Goal: Task Accomplishment & Management: Complete application form

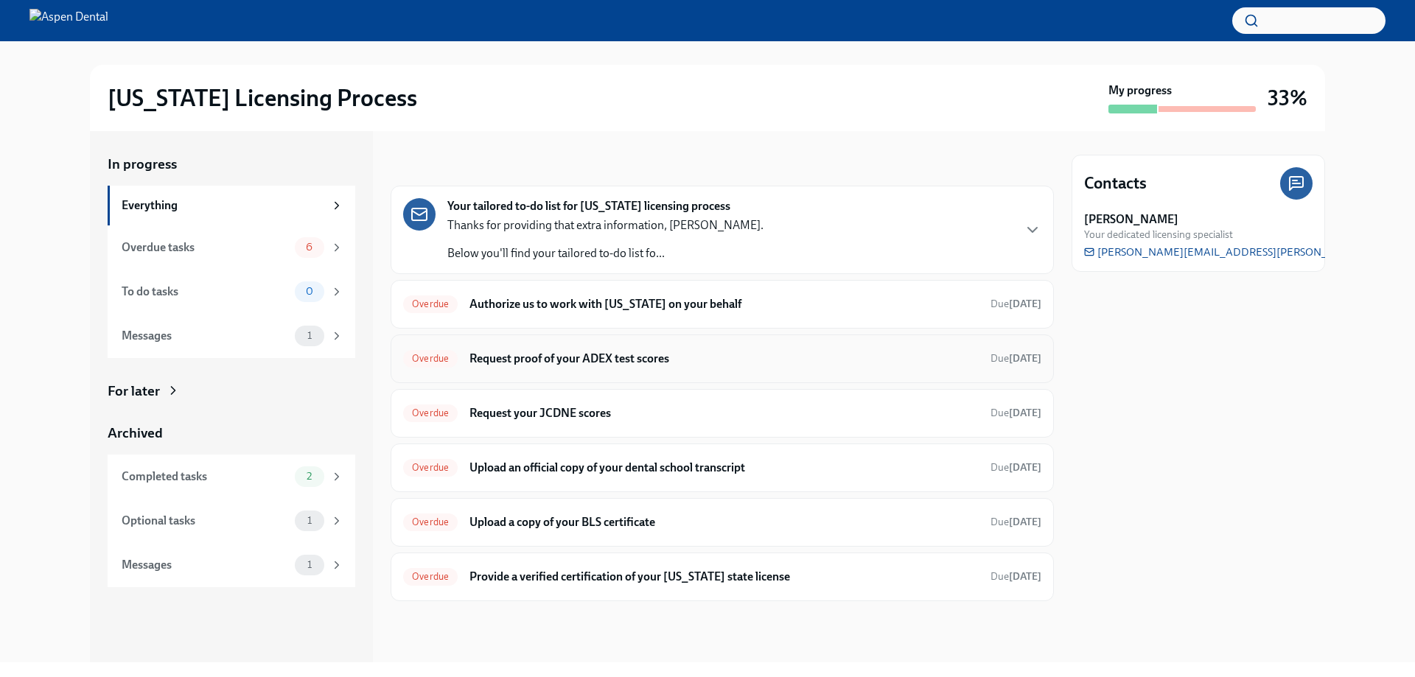
click at [488, 362] on h6 "Request proof of your ADEX test scores" at bounding box center [723, 359] width 509 height 16
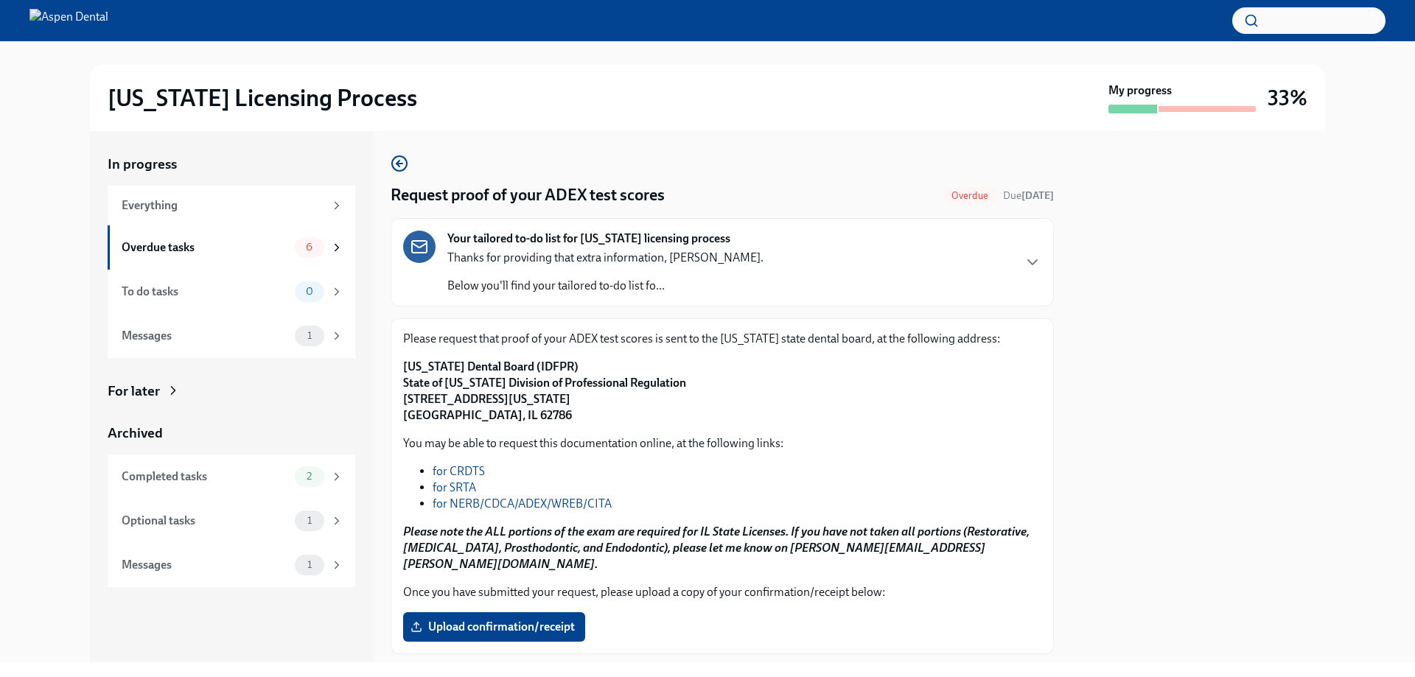
scroll to position [70, 0]
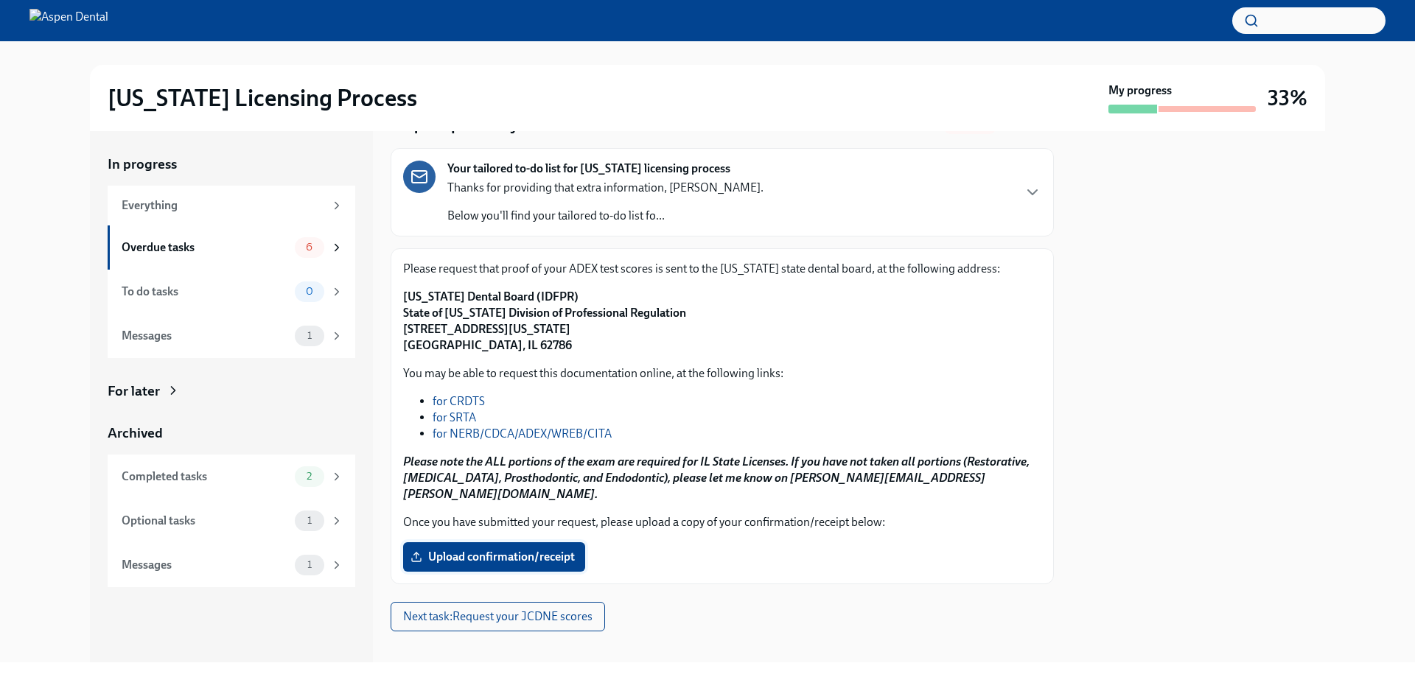
click at [519, 550] on span "Upload confirmation/receipt" at bounding box center [493, 557] width 161 height 15
click at [0, 0] on input "Upload confirmation/receipt" at bounding box center [0, 0] width 0 height 0
click at [472, 551] on label "Upload confirmation/receipt" at bounding box center [494, 556] width 182 height 29
click at [0, 0] on input "Upload confirmation/receipt" at bounding box center [0, 0] width 0 height 0
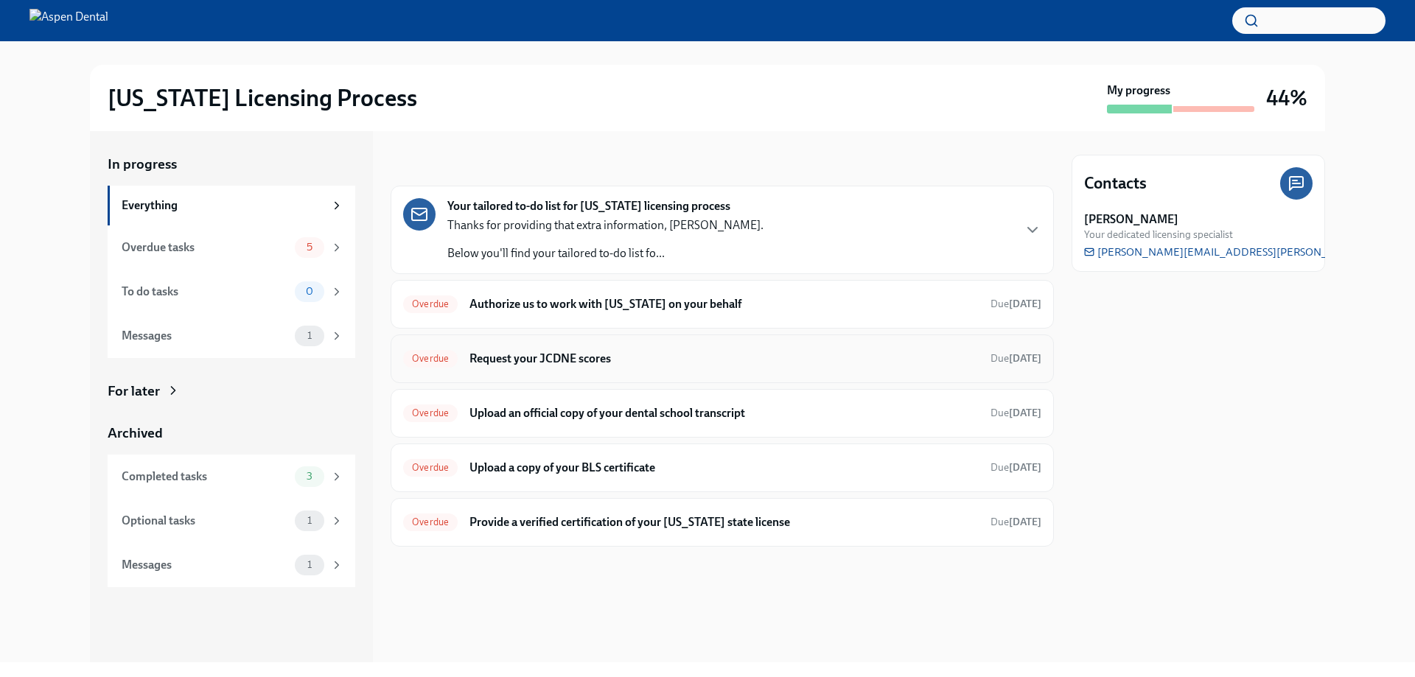
click at [810, 353] on h6 "Request your JCDNE scores" at bounding box center [723, 359] width 509 height 16
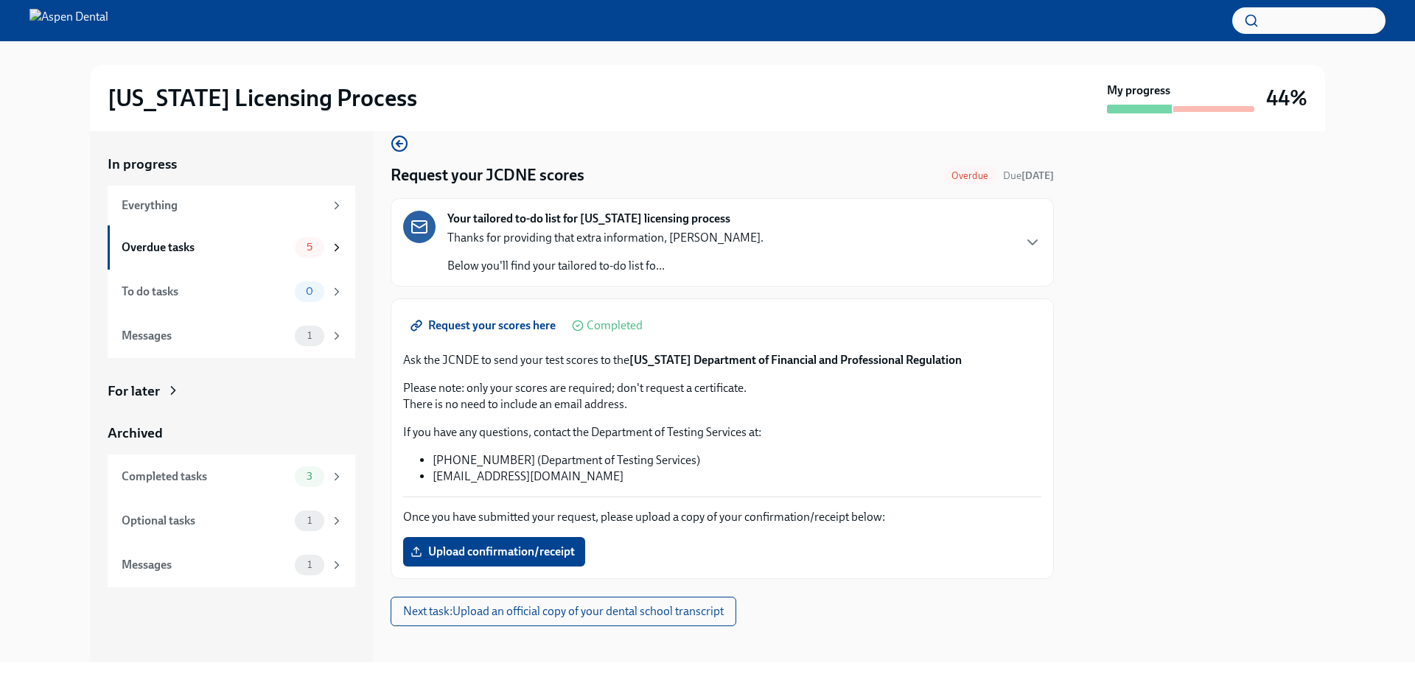
scroll to position [31, 0]
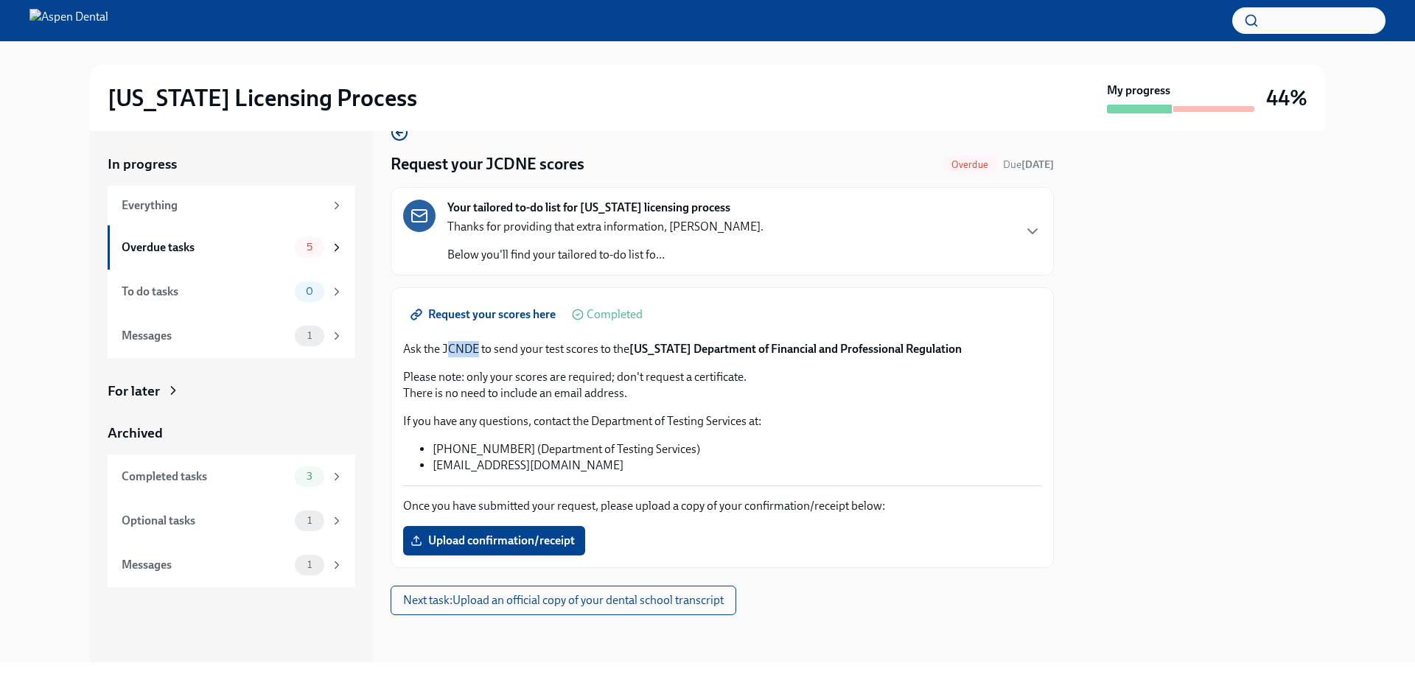
drag, startPoint x: 480, startPoint y: 350, endPoint x: 448, endPoint y: 341, distance: 32.9
click at [448, 341] on p "Ask the JCNDE to send your test scores to the Illinois Department of Financial …" at bounding box center [722, 349] width 638 height 16
click at [447, 348] on p "Ask the JCNDE to send your test scores to the Illinois Department of Financial …" at bounding box center [722, 349] width 638 height 16
drag, startPoint x: 445, startPoint y: 350, endPoint x: 476, endPoint y: 351, distance: 31.0
click at [476, 351] on p "Ask the JCNDE to send your test scores to the Illinois Department of Financial …" at bounding box center [722, 349] width 638 height 16
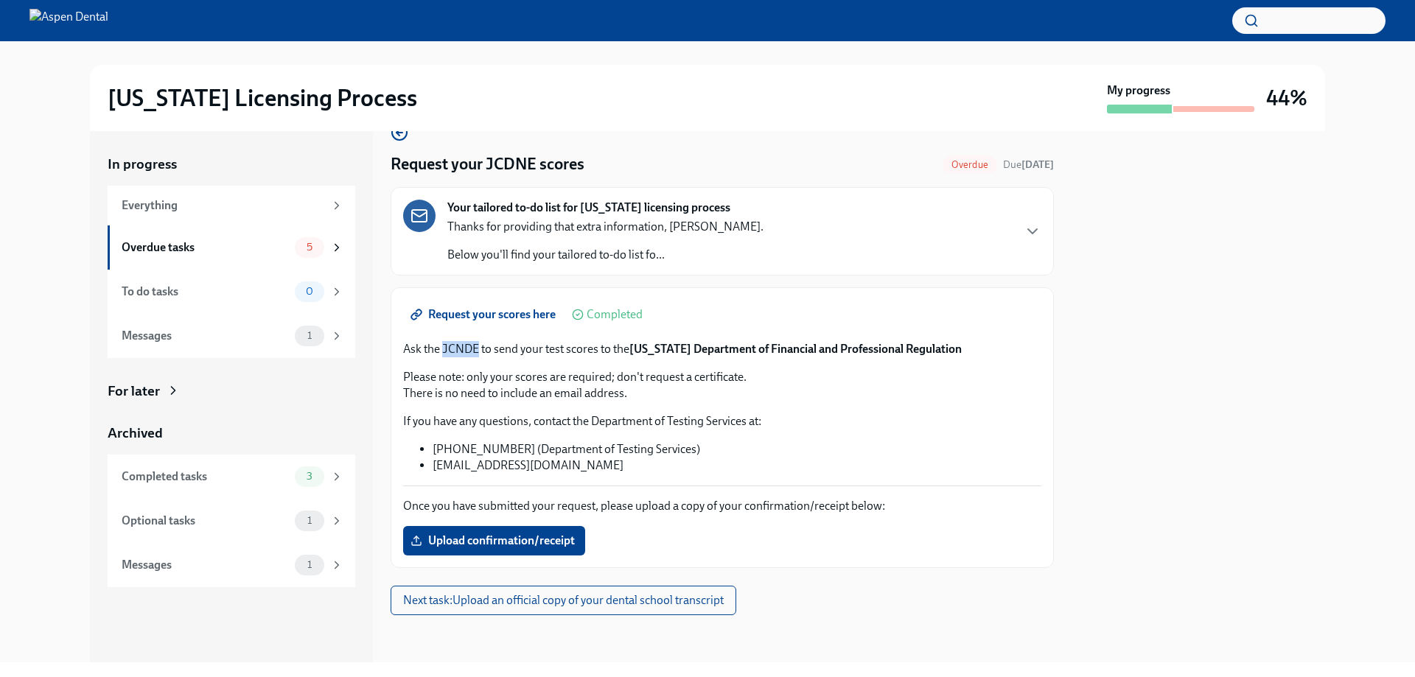
copy p "JCNDE"
click at [489, 607] on span "Next task : Upload an official copy of your dental school transcript" at bounding box center [563, 600] width 320 height 15
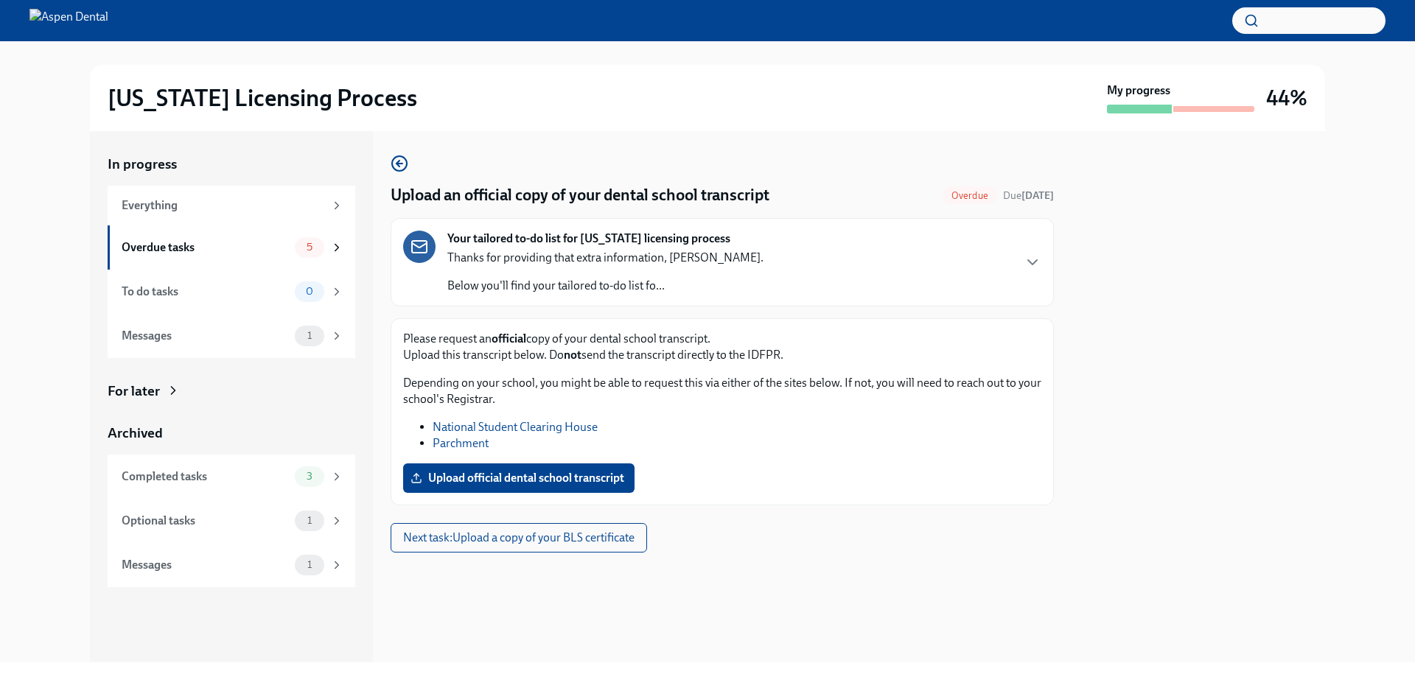
click at [457, 445] on link "Parchment" at bounding box center [460, 443] width 56 height 14
